Goal: Task Accomplishment & Management: Manage account settings

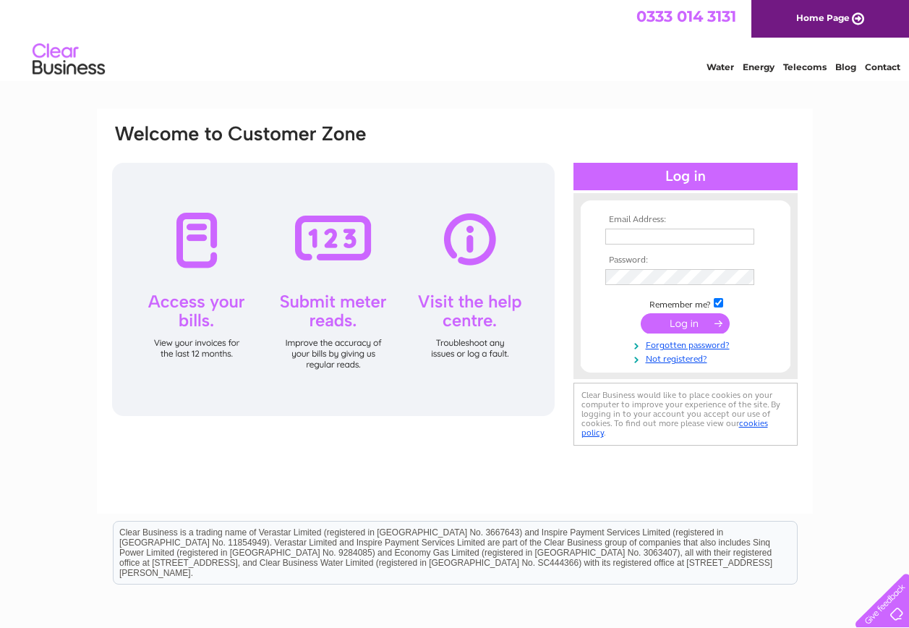
type input "westernengineering@tiscali.co.uk"
click at [685, 320] on input "submit" at bounding box center [685, 323] width 89 height 20
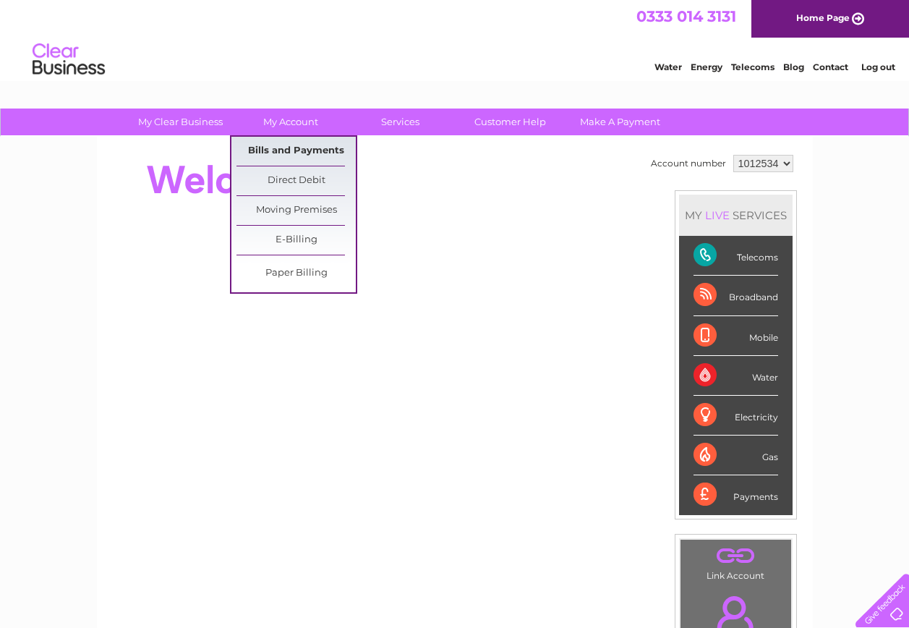
click at [288, 150] on link "Bills and Payments" at bounding box center [295, 151] width 119 height 29
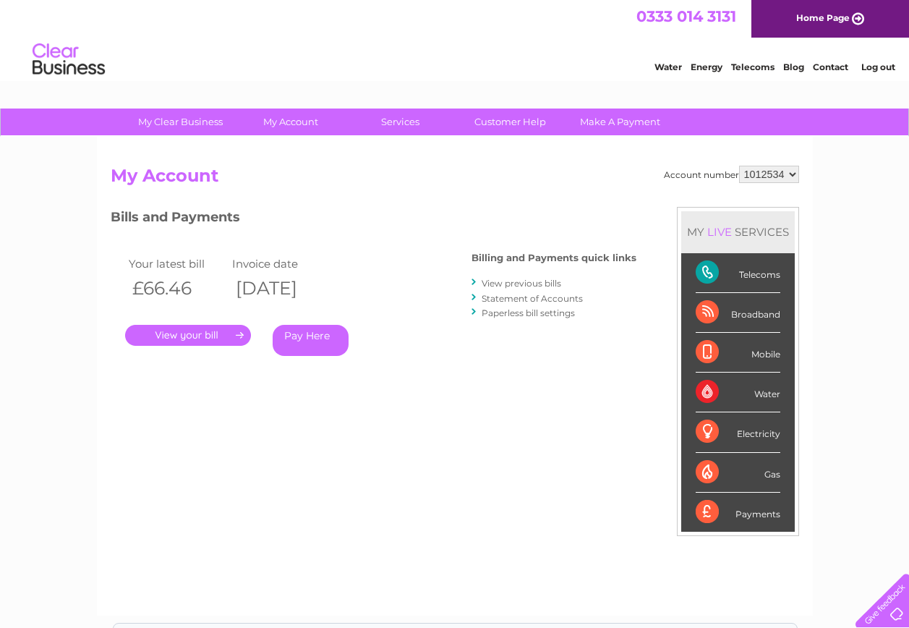
click at [193, 333] on link "." at bounding box center [188, 335] width 126 height 21
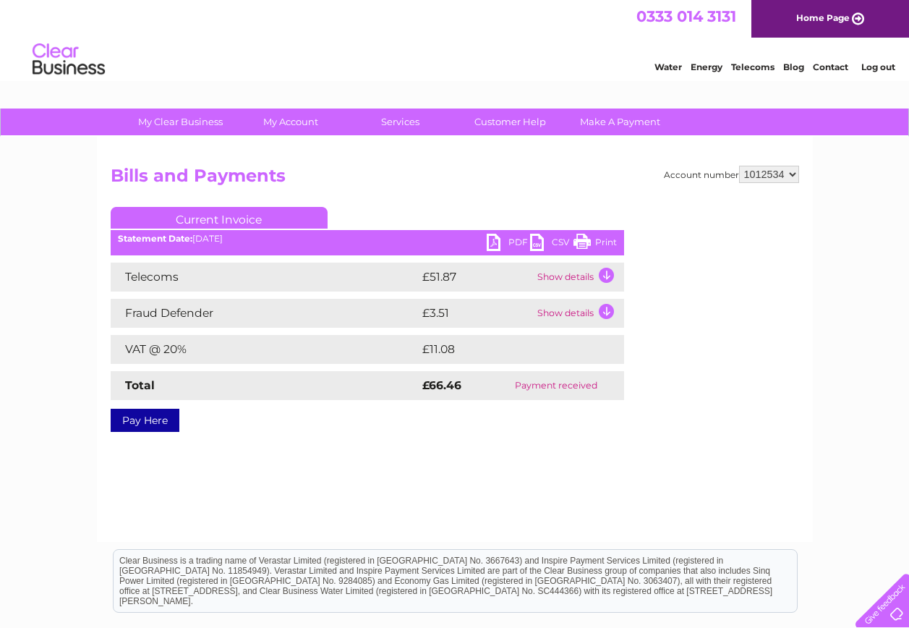
click at [493, 241] on link "PDF" at bounding box center [508, 244] width 43 height 21
click at [502, 124] on link "Customer Help" at bounding box center [509, 121] width 119 height 27
